Goal: Find specific page/section: Find specific page/section

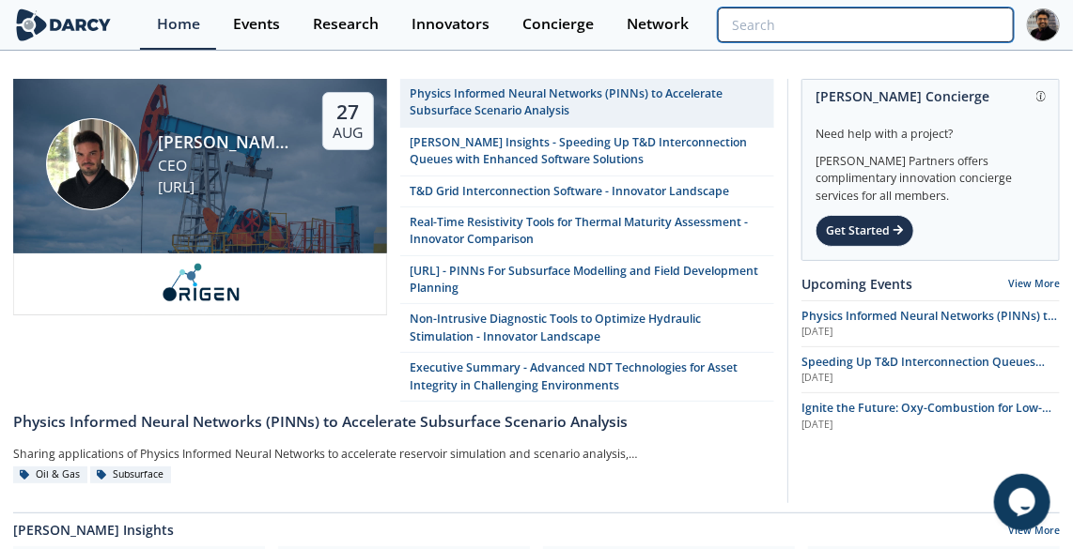
click at [903, 28] on input "search" at bounding box center [866, 25] width 296 height 35
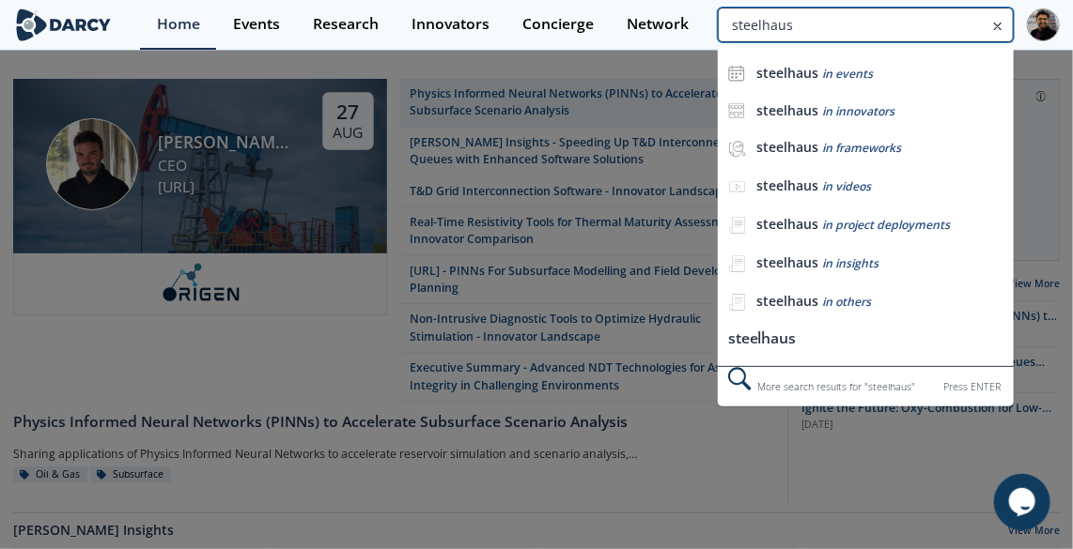
type input "steelhaus"
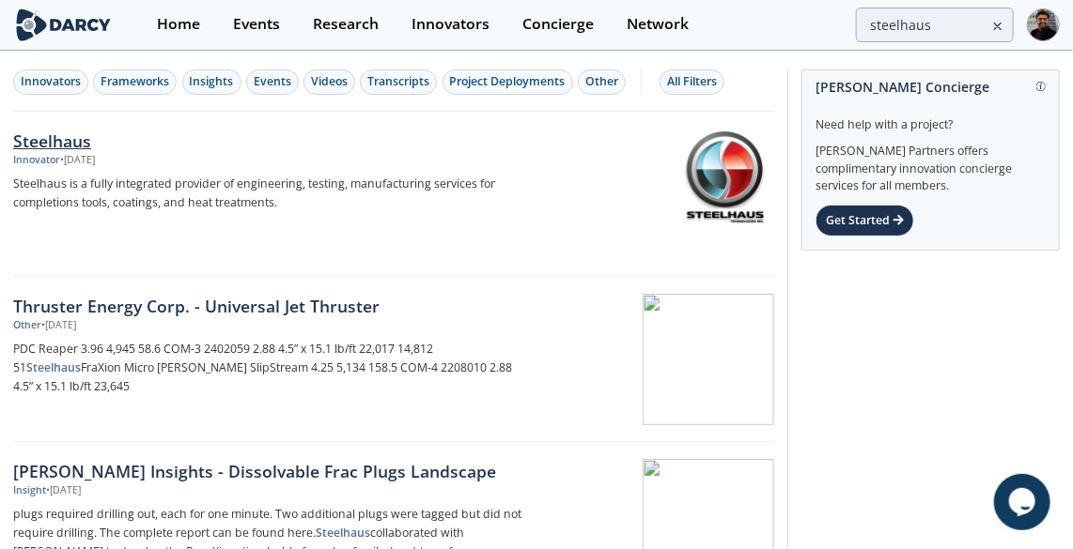
click at [229, 116] on link "Steelhaus Innovator • [DATE] Steelhaus is a fully integrated provider of engine…" at bounding box center [393, 194] width 761 height 165
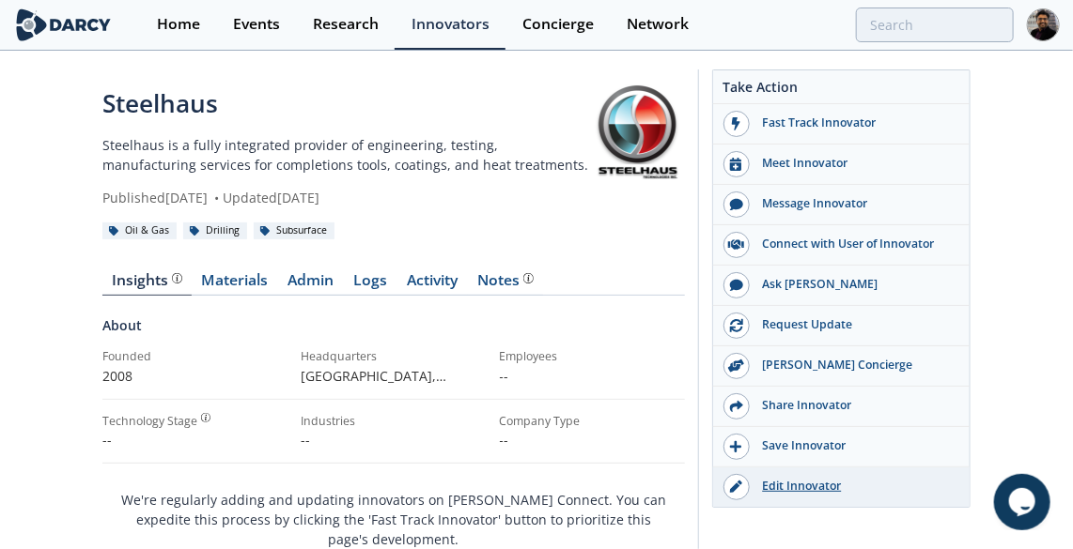
click at [779, 480] on div "Edit Innovator" at bounding box center [855, 486] width 210 height 17
